Goal: Navigation & Orientation: Find specific page/section

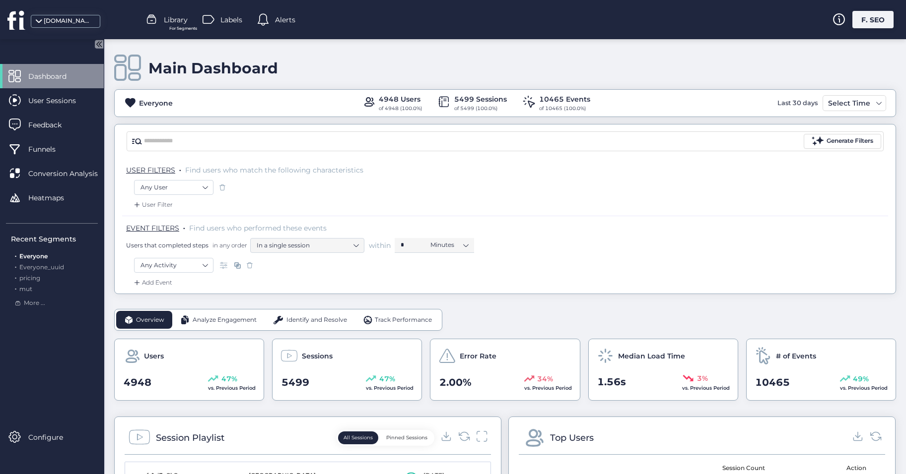
scroll to position [99, 0]
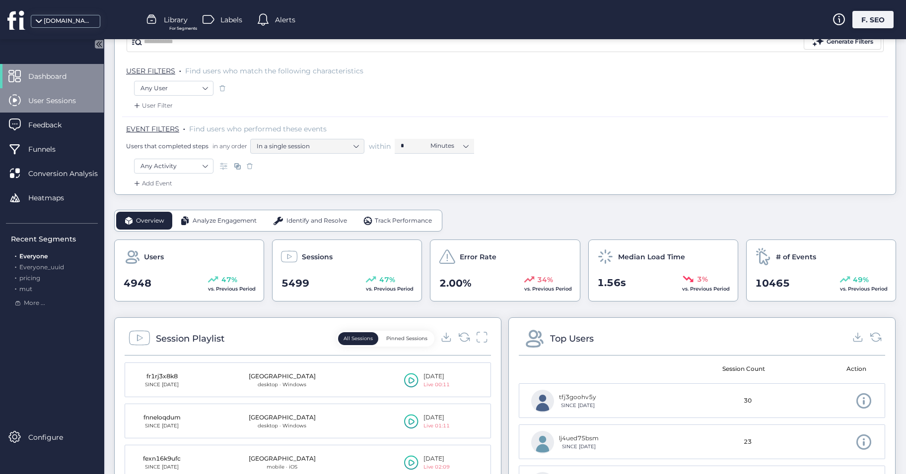
click at [85, 105] on span "User Sessions" at bounding box center [59, 100] width 63 height 11
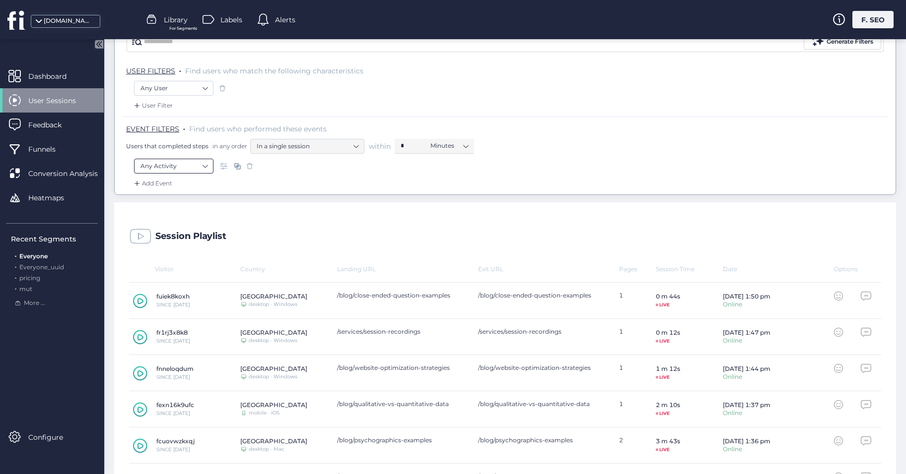
click at [193, 171] on nz-select-item "Any Activity" at bounding box center [173, 166] width 67 height 15
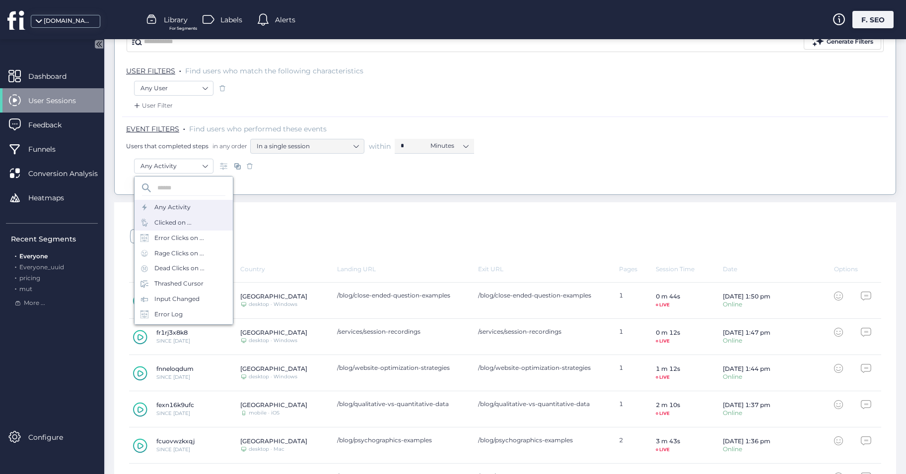
click at [179, 219] on div "Clicked on ..." at bounding box center [172, 222] width 37 height 9
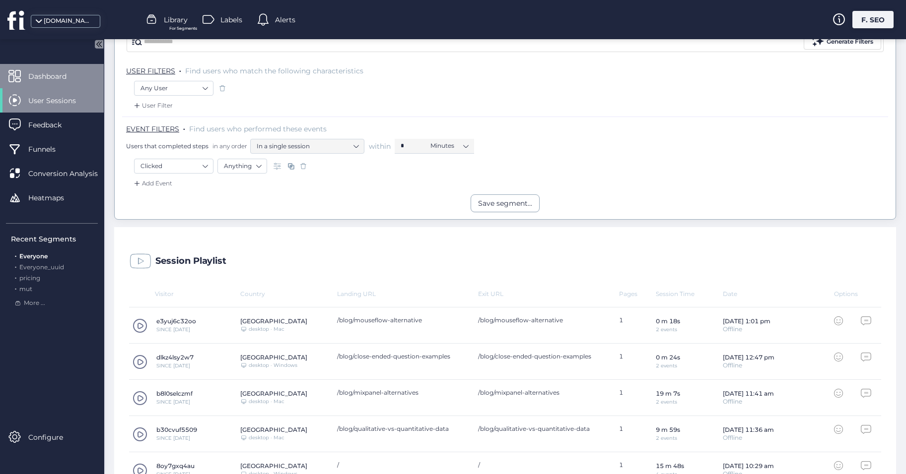
click at [73, 77] on span "Dashboard" at bounding box center [54, 76] width 53 height 11
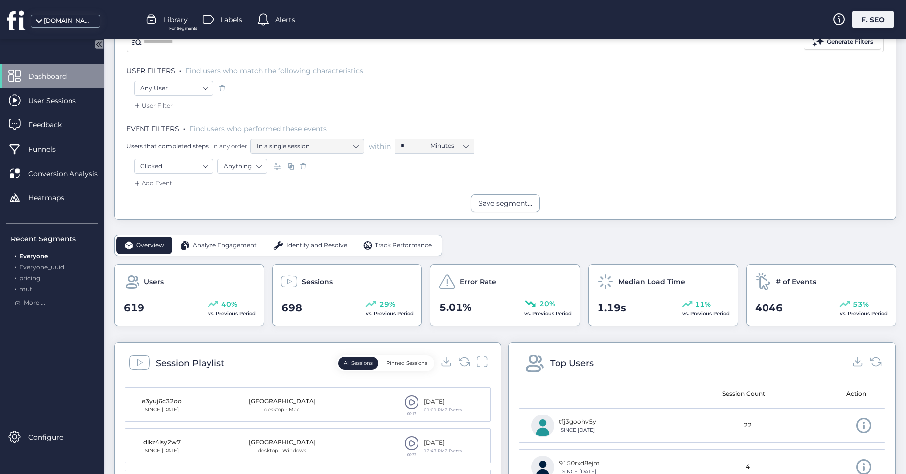
click at [300, 168] on span at bounding box center [303, 166] width 10 height 10
